Goal: Task Accomplishment & Management: Manage account settings

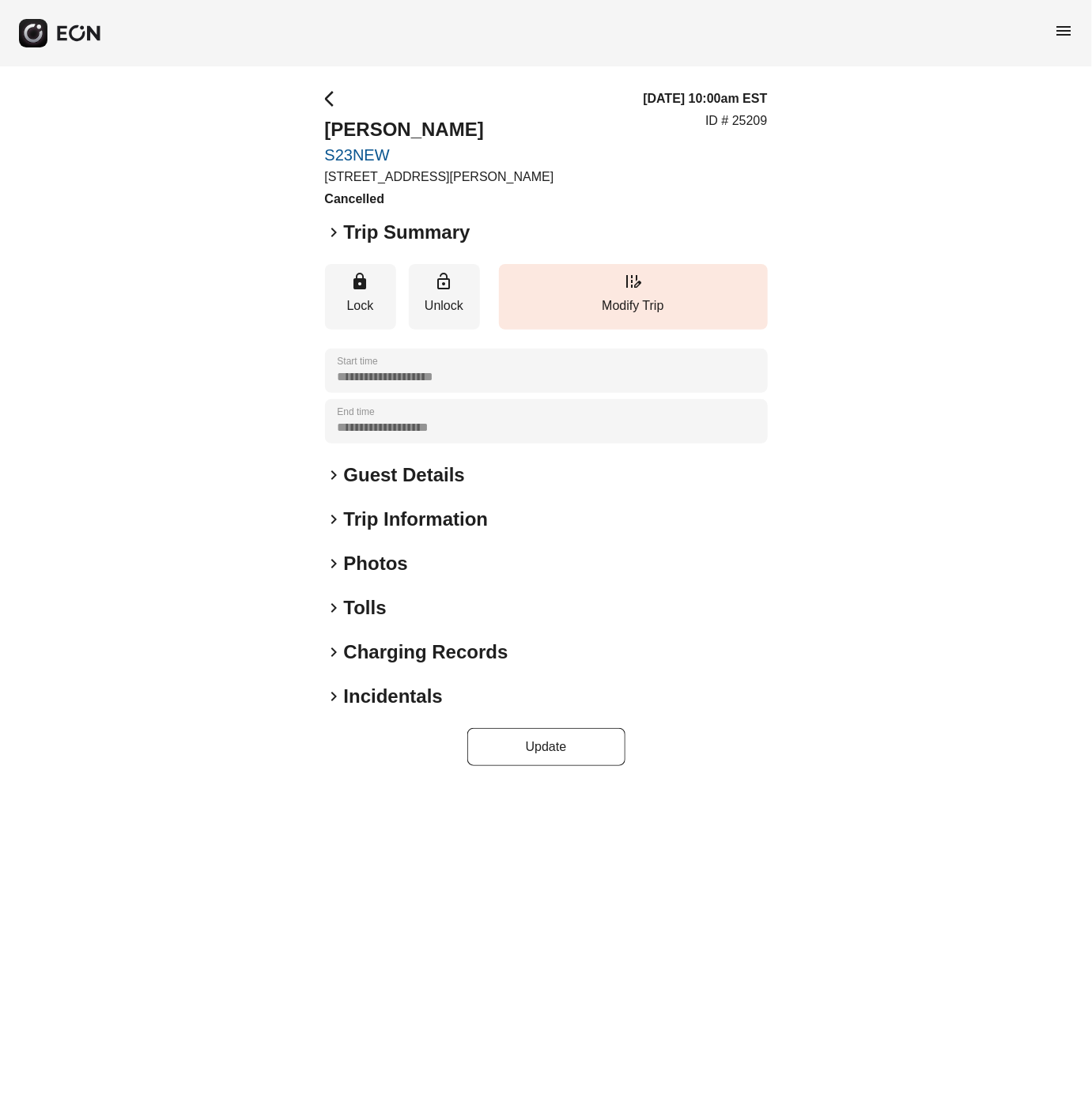
click at [332, 564] on span "keyboard_arrow_right" at bounding box center [334, 563] width 19 height 19
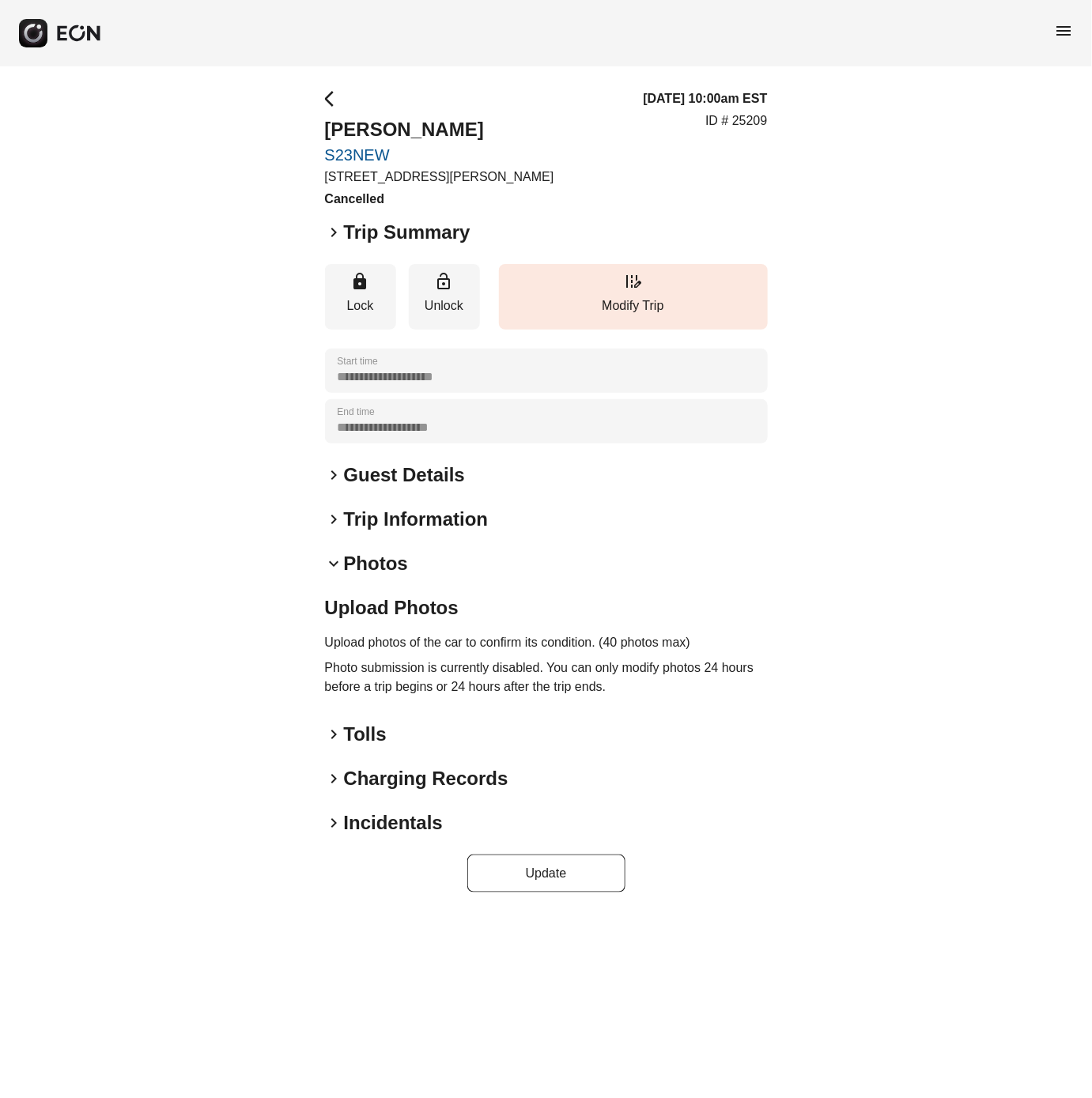
click at [332, 564] on span "keyboard_arrow_down" at bounding box center [334, 563] width 19 height 19
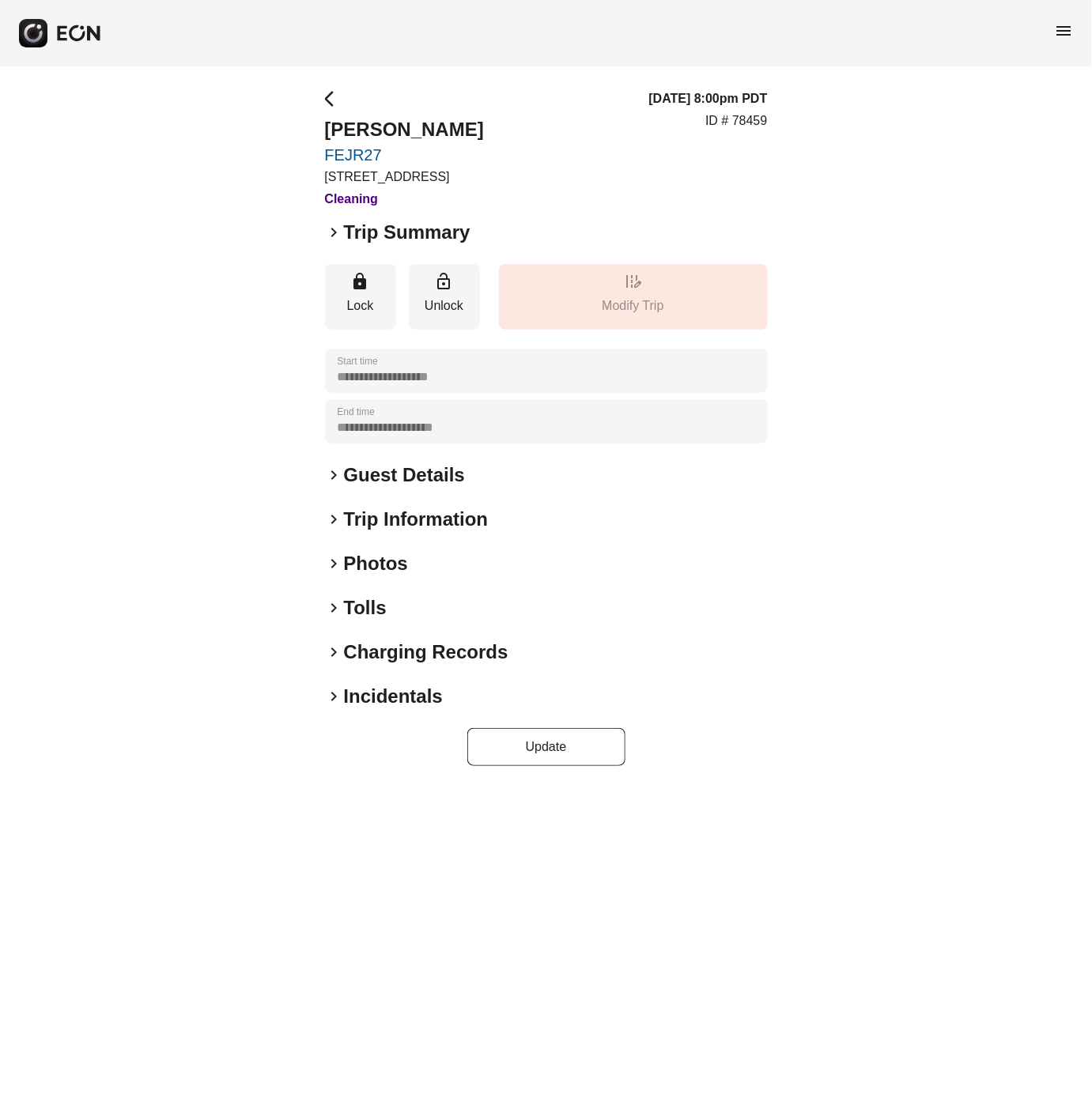
click at [335, 568] on span "keyboard_arrow_right" at bounding box center [334, 563] width 19 height 19
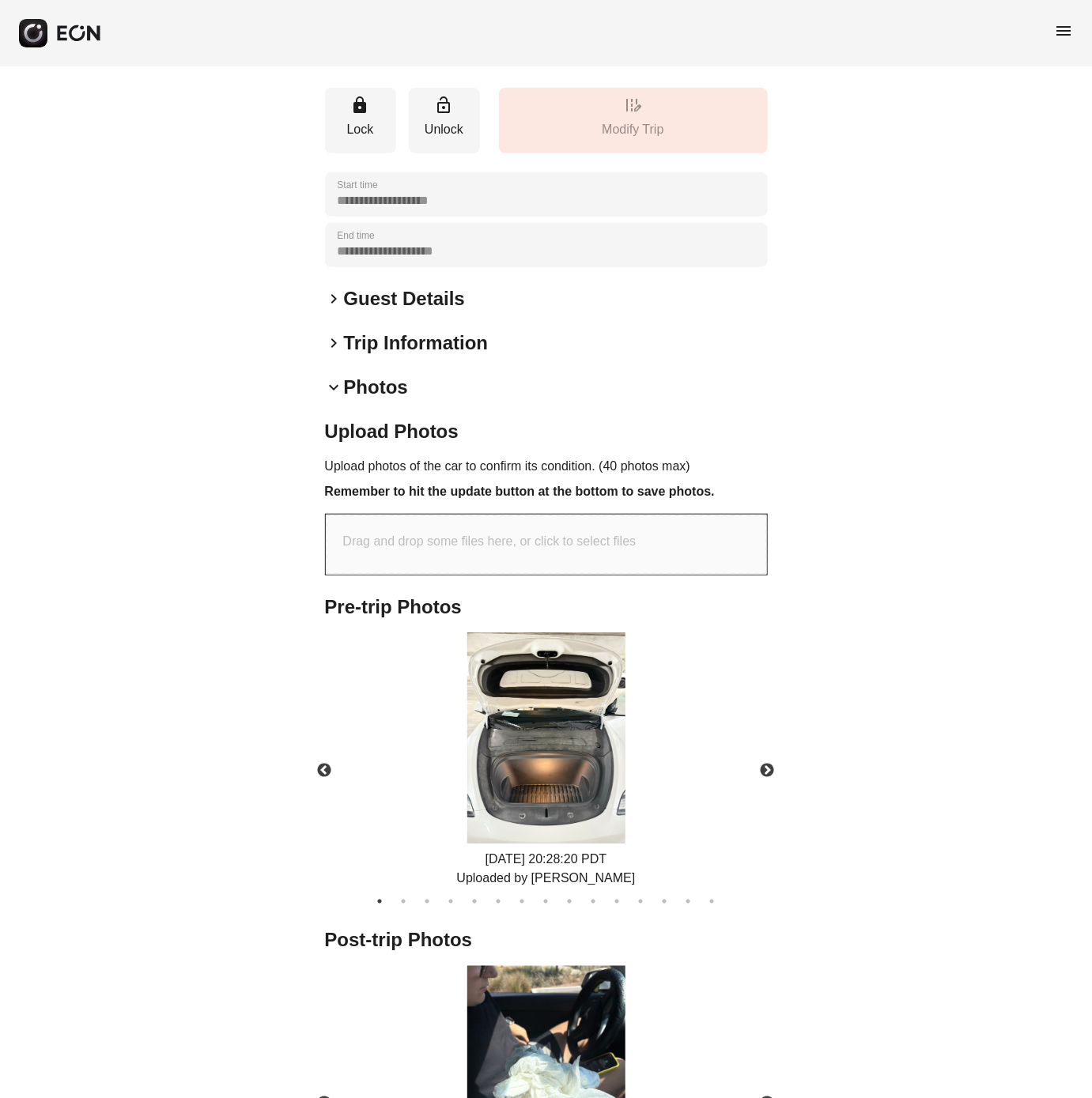
scroll to position [468, 0]
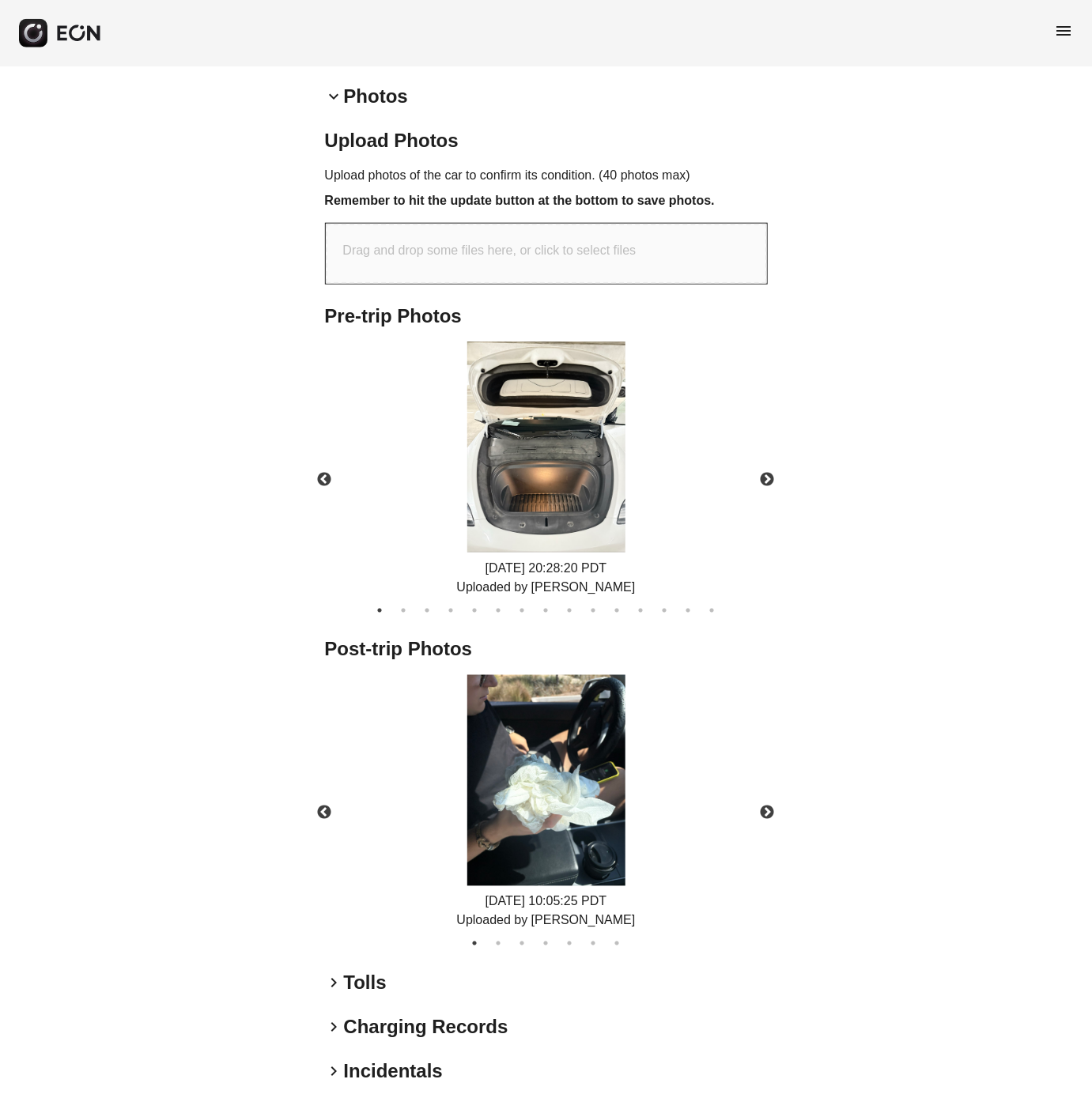
click at [561, 762] on img at bounding box center [546, 781] width 158 height 212
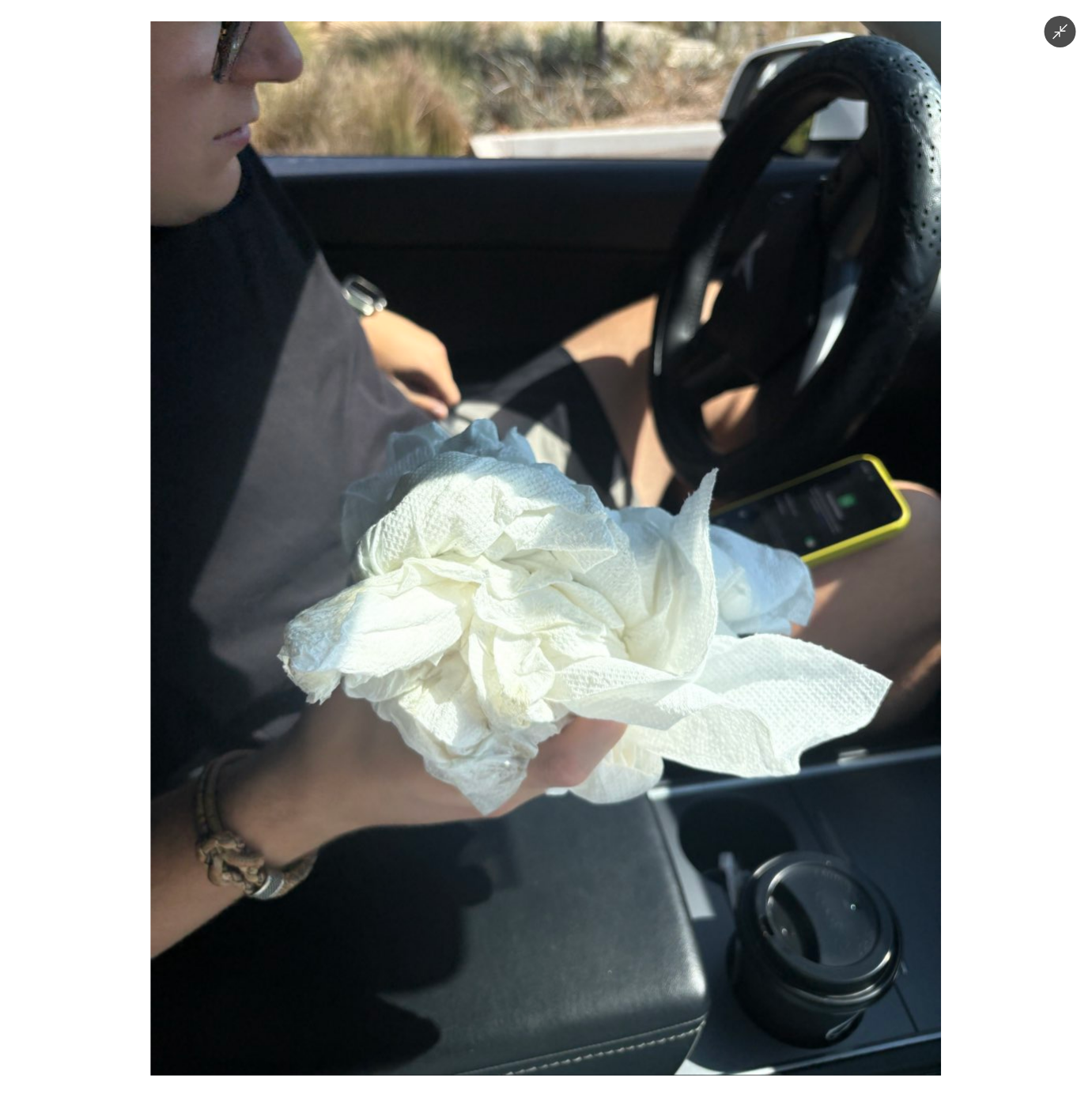
click at [920, 715] on img at bounding box center [545, 549] width 791 height 1055
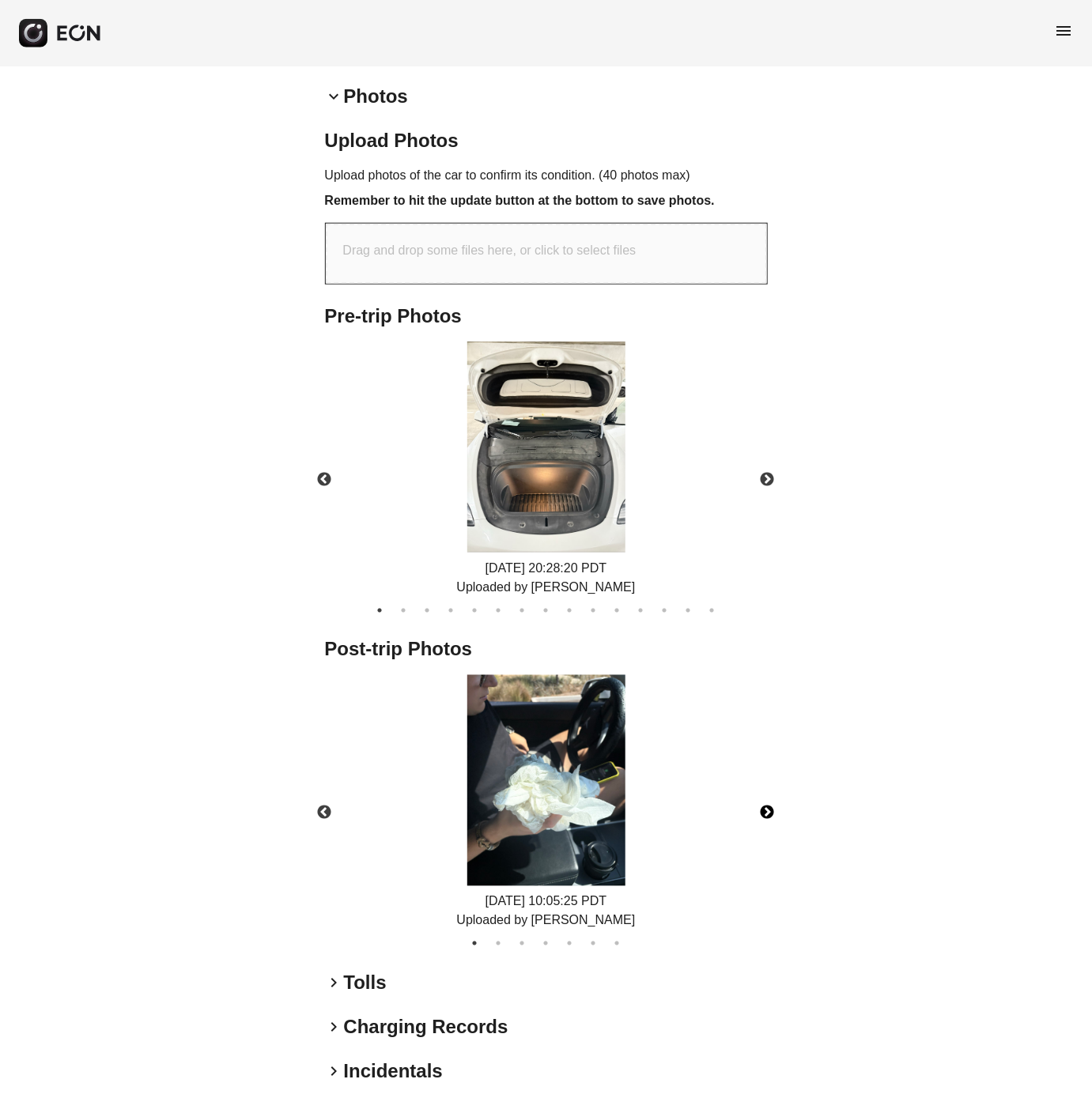
click at [768, 807] on button "Next" at bounding box center [767, 813] width 55 height 55
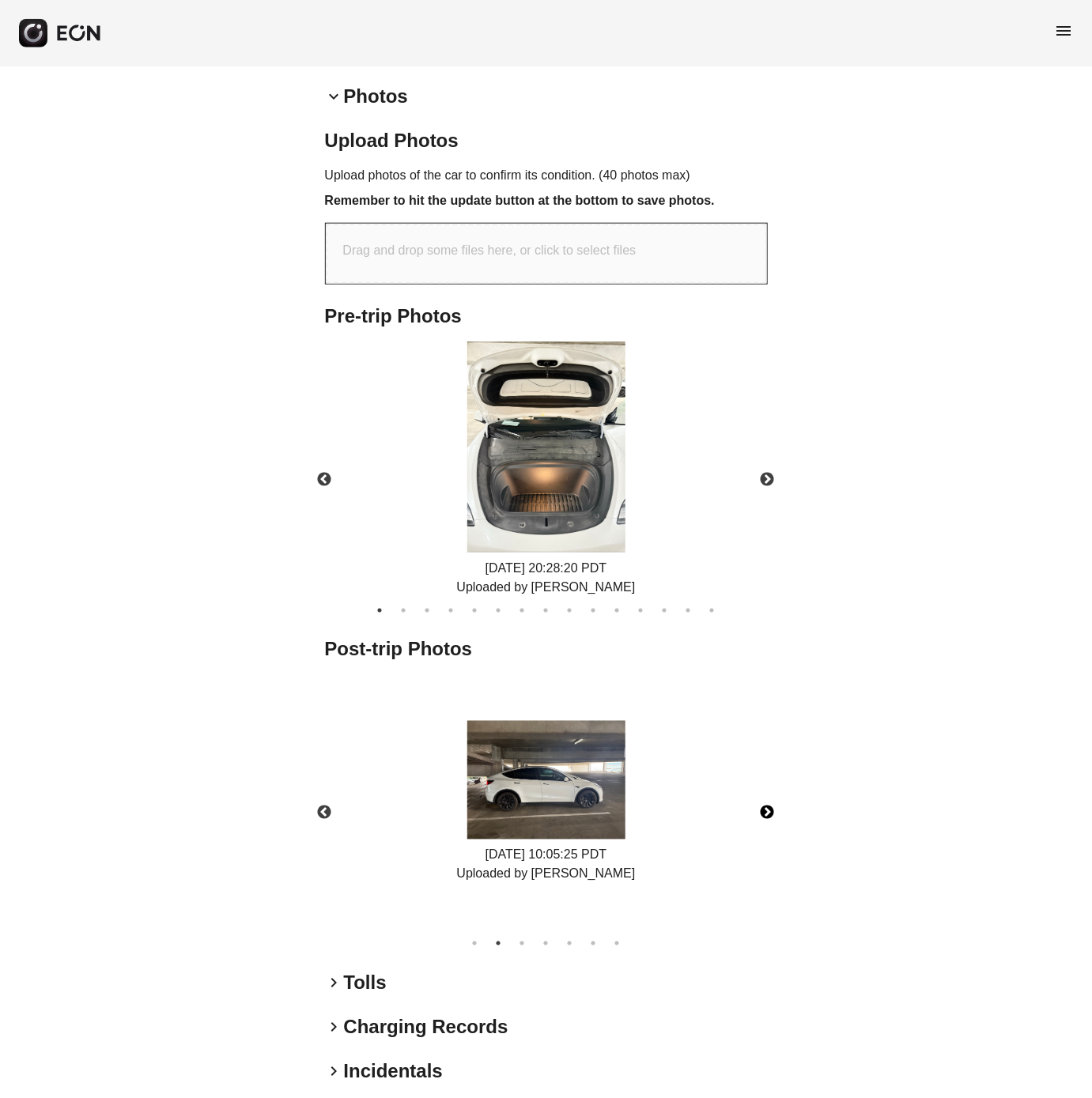
click at [768, 802] on button "Next" at bounding box center [767, 813] width 55 height 55
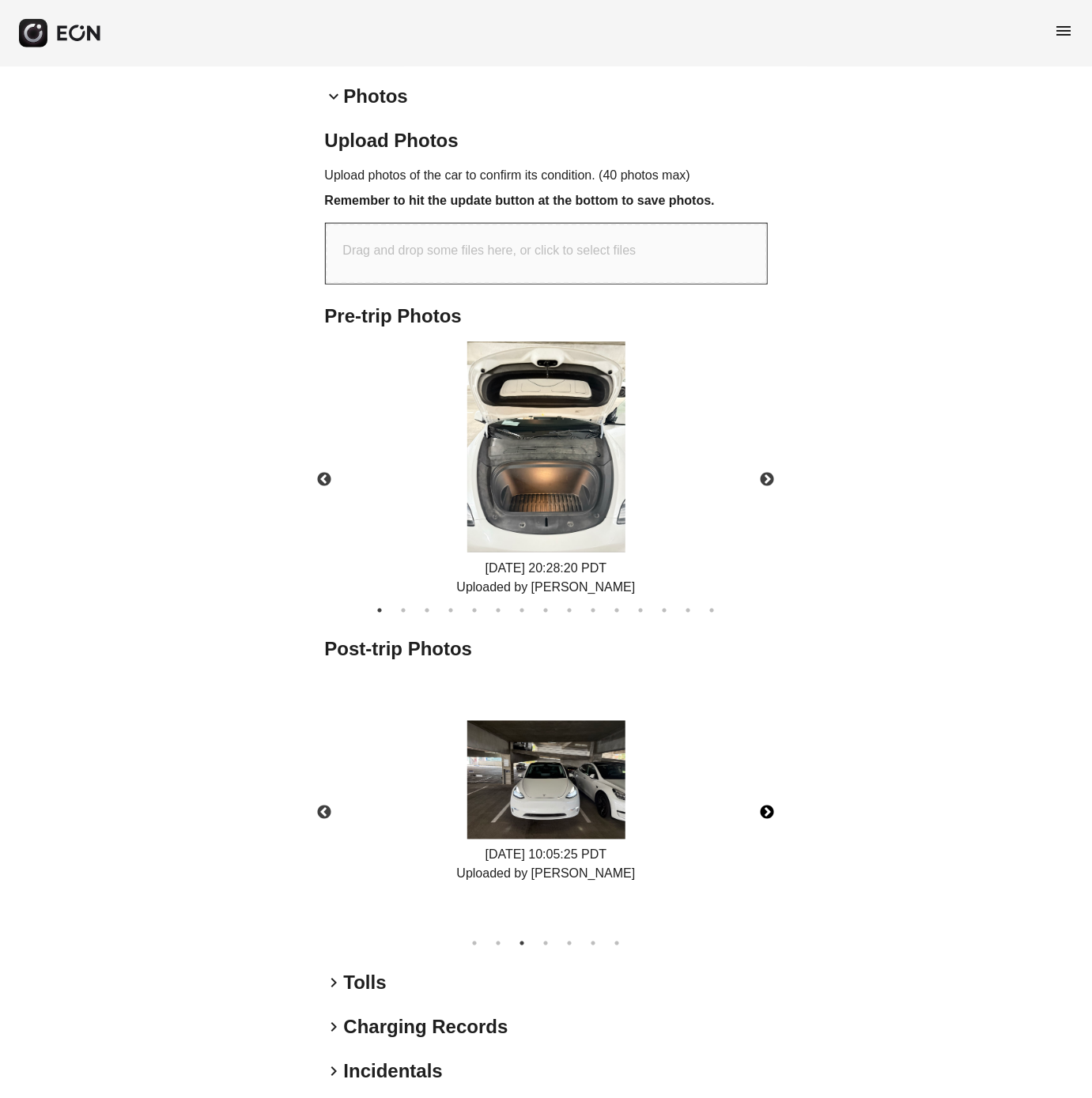
click at [765, 806] on button "Next" at bounding box center [767, 813] width 55 height 55
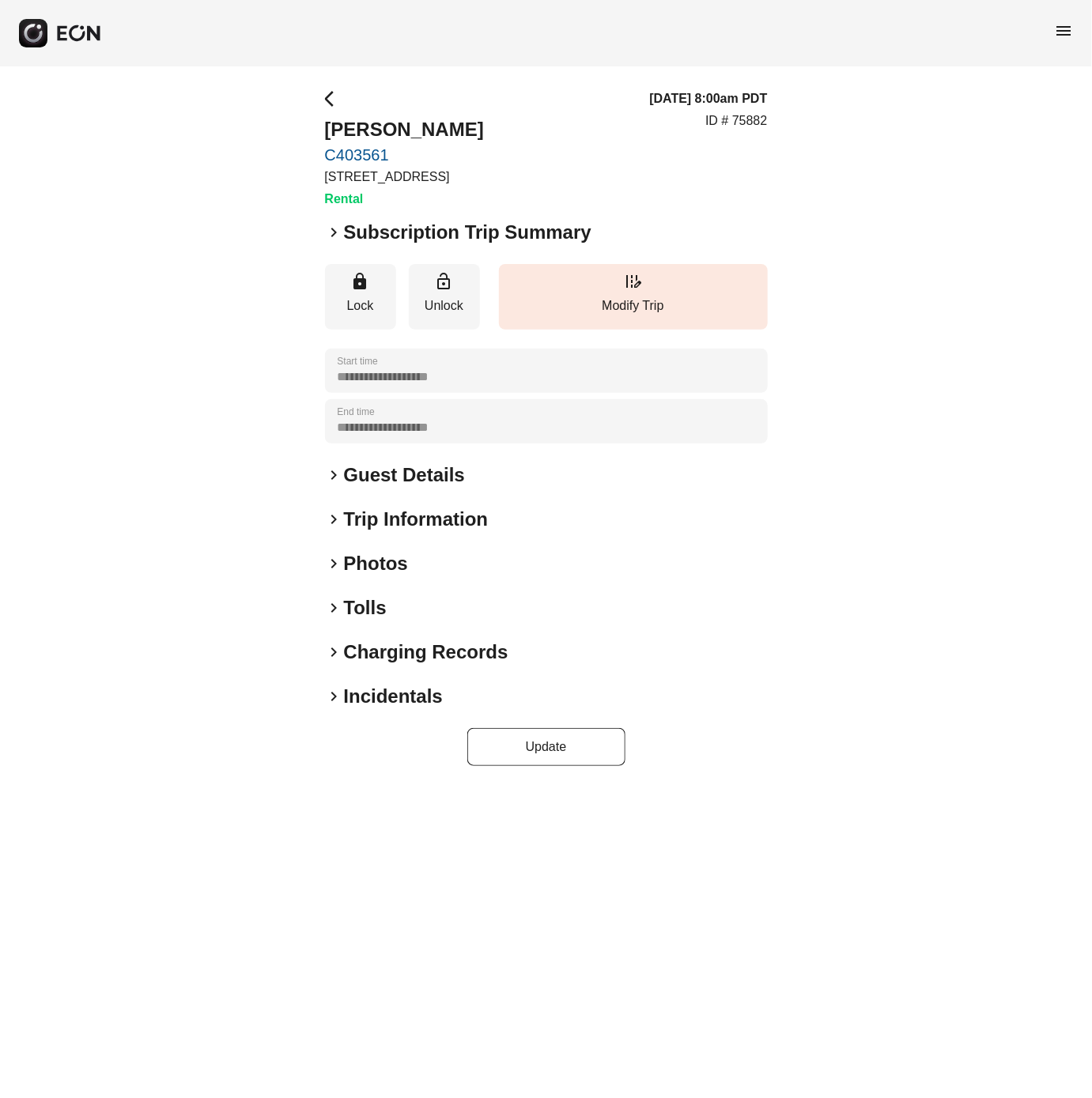
click at [330, 238] on span "keyboard_arrow_right" at bounding box center [334, 232] width 19 height 19
